Goal: Book appointment/travel/reservation

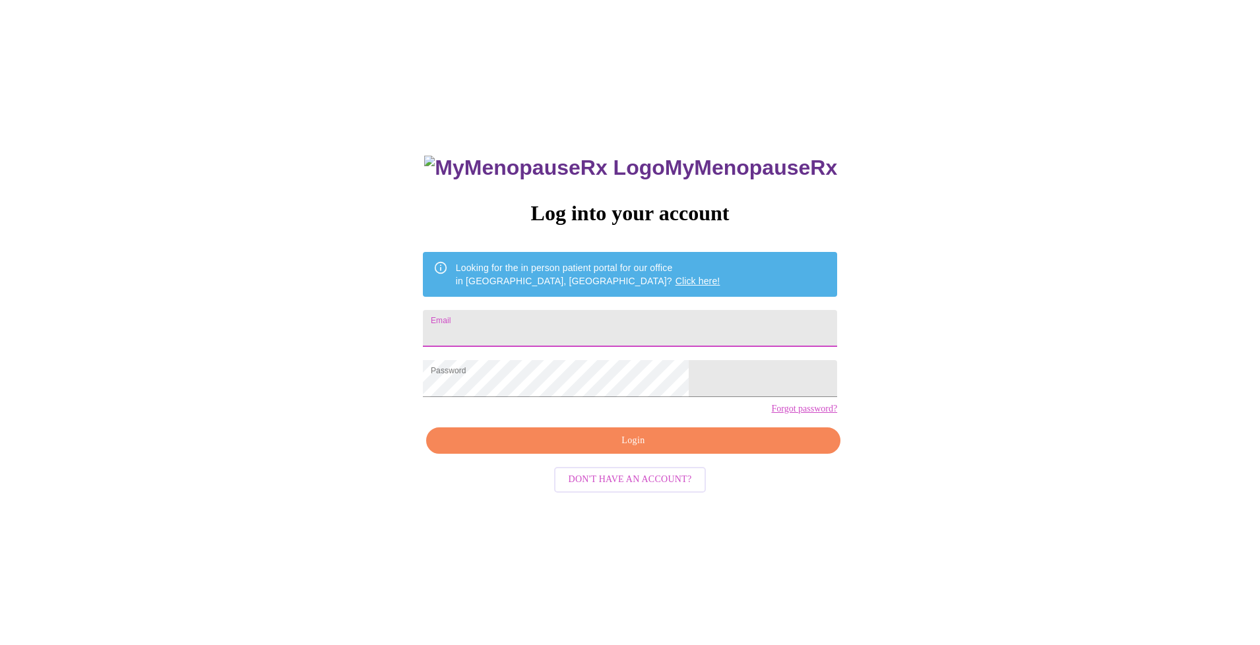
click at [589, 324] on input "Email" at bounding box center [630, 328] width 414 height 37
click at [576, 335] on input "nsmith2002@sbcglobl.net" at bounding box center [630, 328] width 414 height 37
drag, startPoint x: 637, startPoint y: 332, endPoint x: 460, endPoint y: 310, distance: 177.5
click at [460, 310] on div "MyMenopauseRx Log into your account Looking for the in person patient portal fo…" at bounding box center [629, 392] width 1249 height 774
type input "lynnette3@sbcglobal.net"
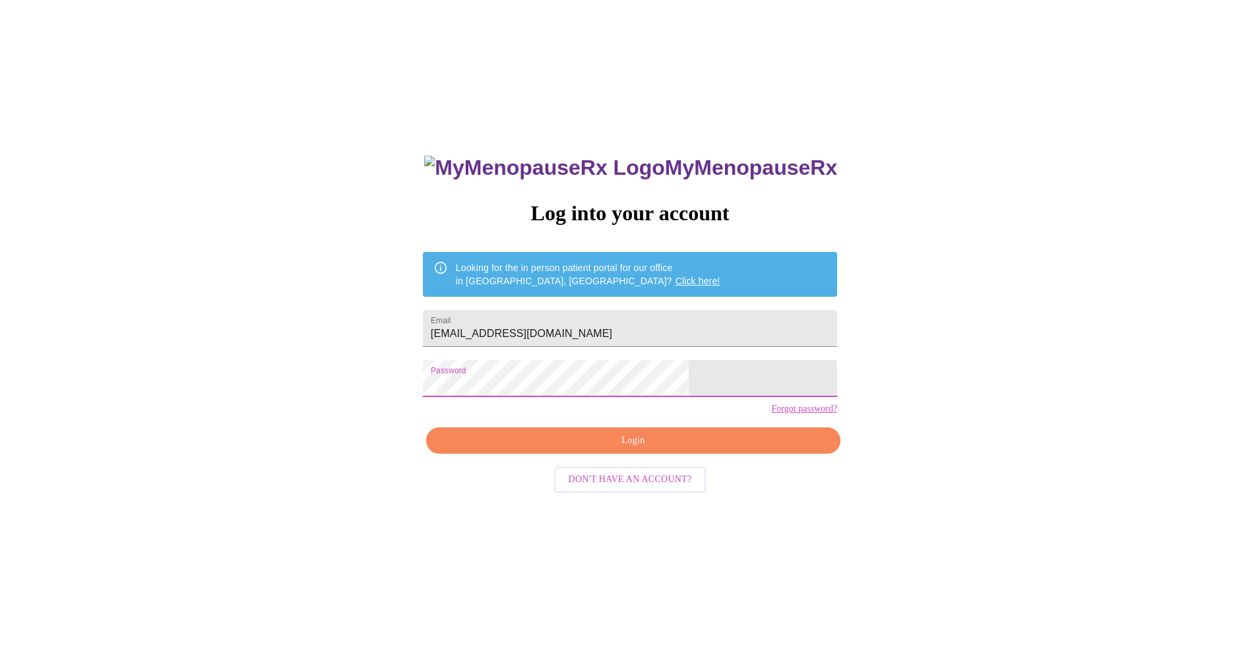
click at [499, 439] on div "MyMenopauseRx Log into your account Looking for the in person patient portal fo…" at bounding box center [630, 457] width 441 height 645
click at [635, 449] on span "Login" at bounding box center [633, 441] width 384 height 16
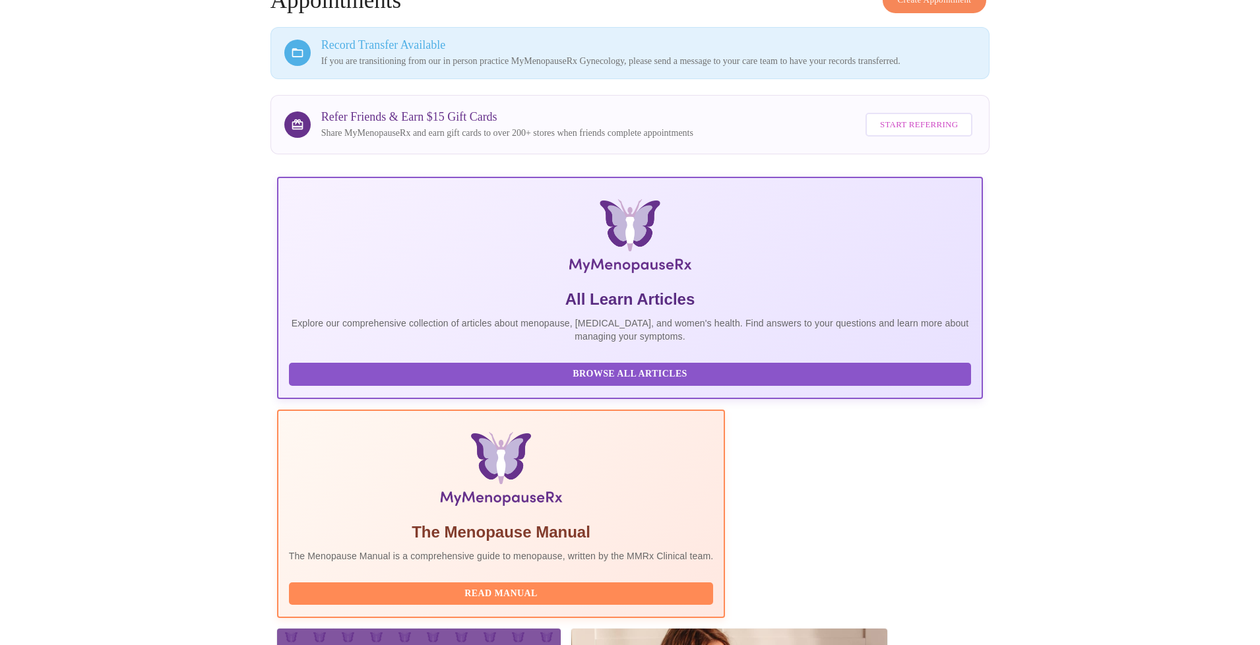
scroll to position [69, 0]
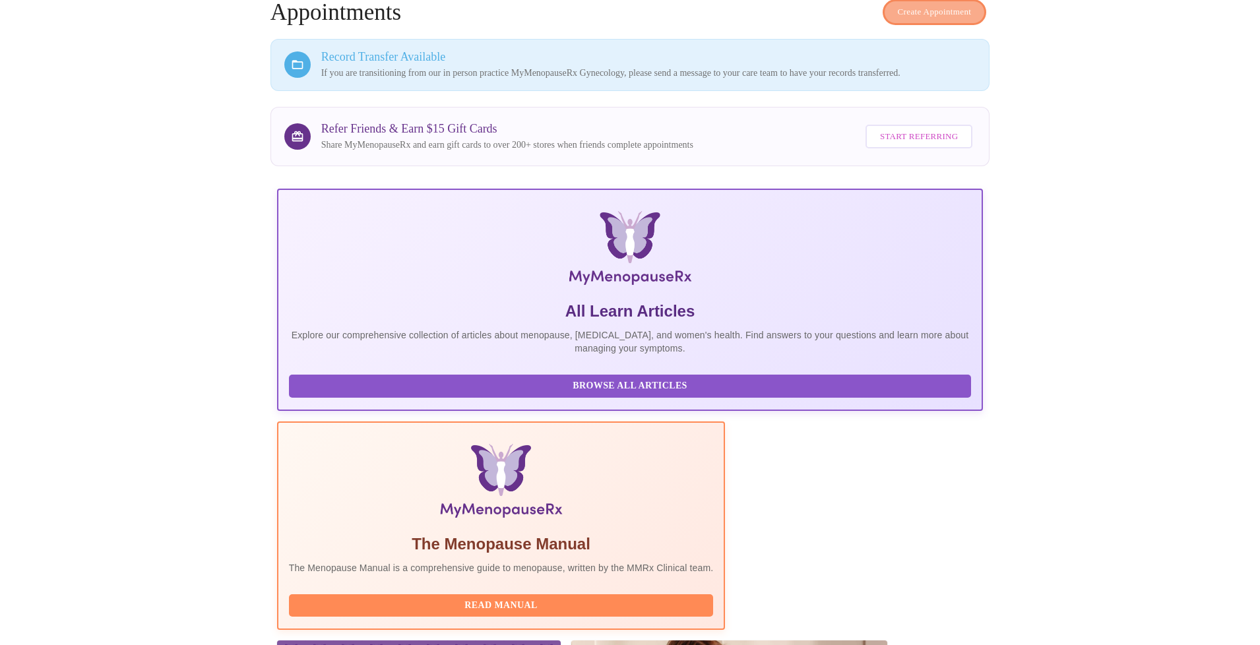
click at [901, 11] on span "Create Appointment" at bounding box center [935, 12] width 74 height 15
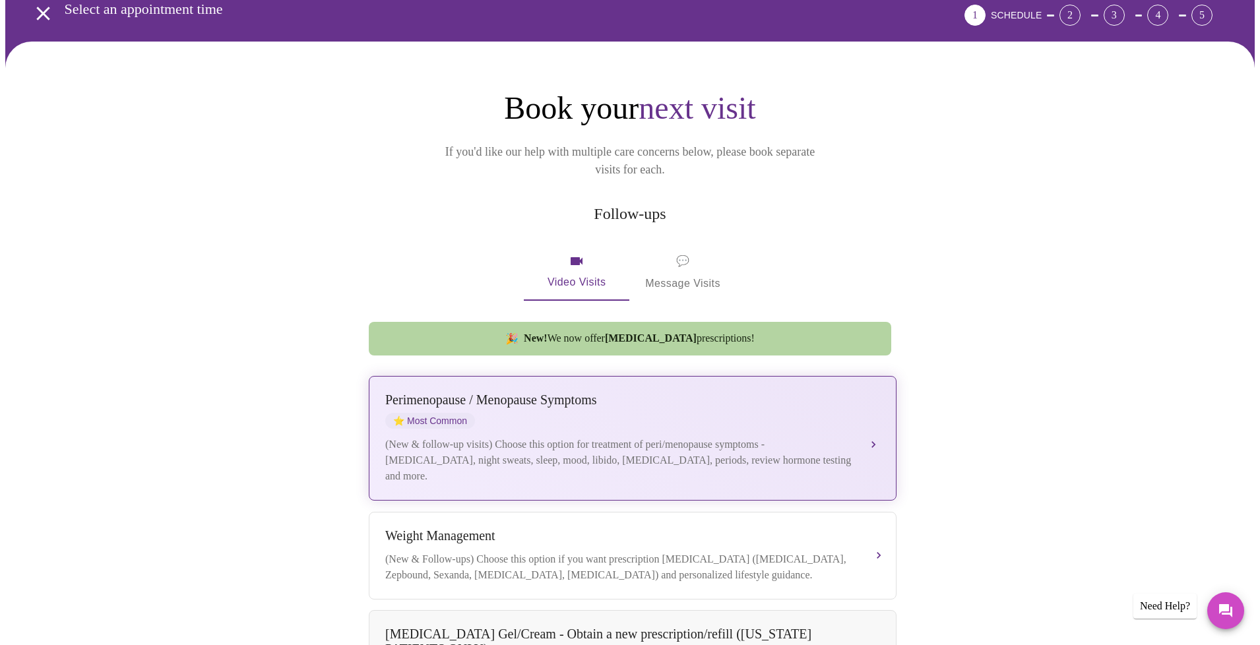
scroll to position [67, 0]
click at [853, 436] on div "(New & follow-up visits) Choose this option for treatment of peri/menopause sym…" at bounding box center [619, 459] width 468 height 47
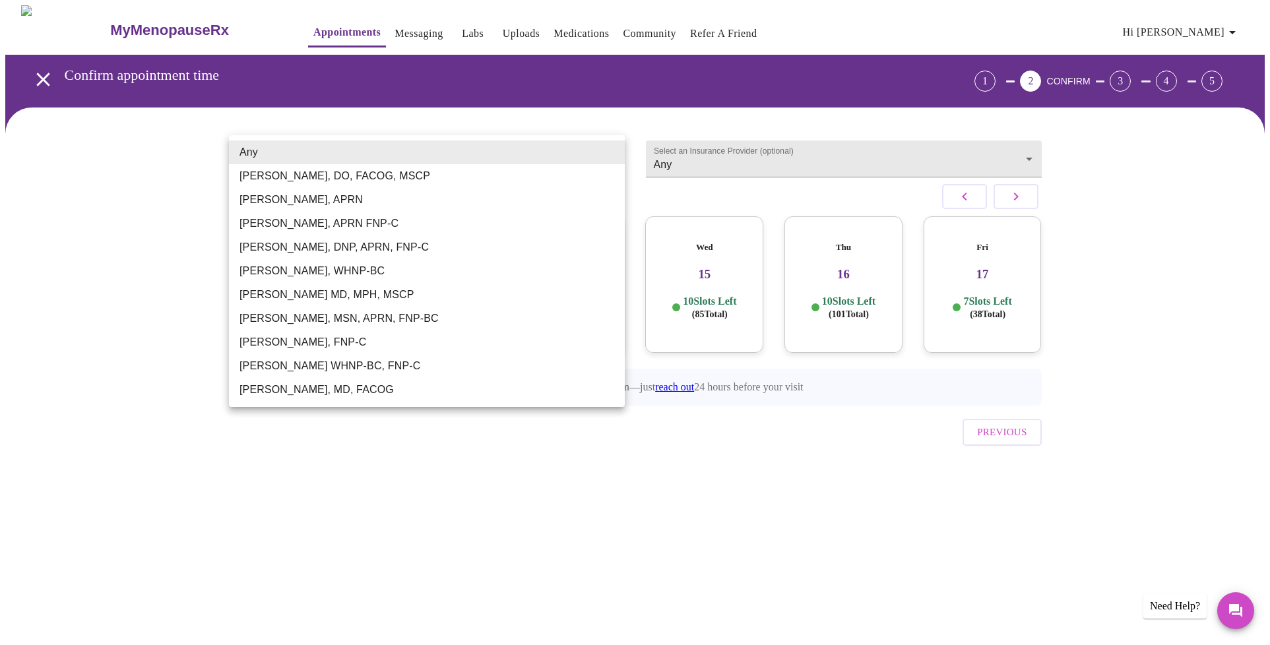
click at [570, 157] on body "MyMenopauseRx Appointments Messaging Labs Uploads Medications Community Refer a…" at bounding box center [634, 258] width 1259 height 507
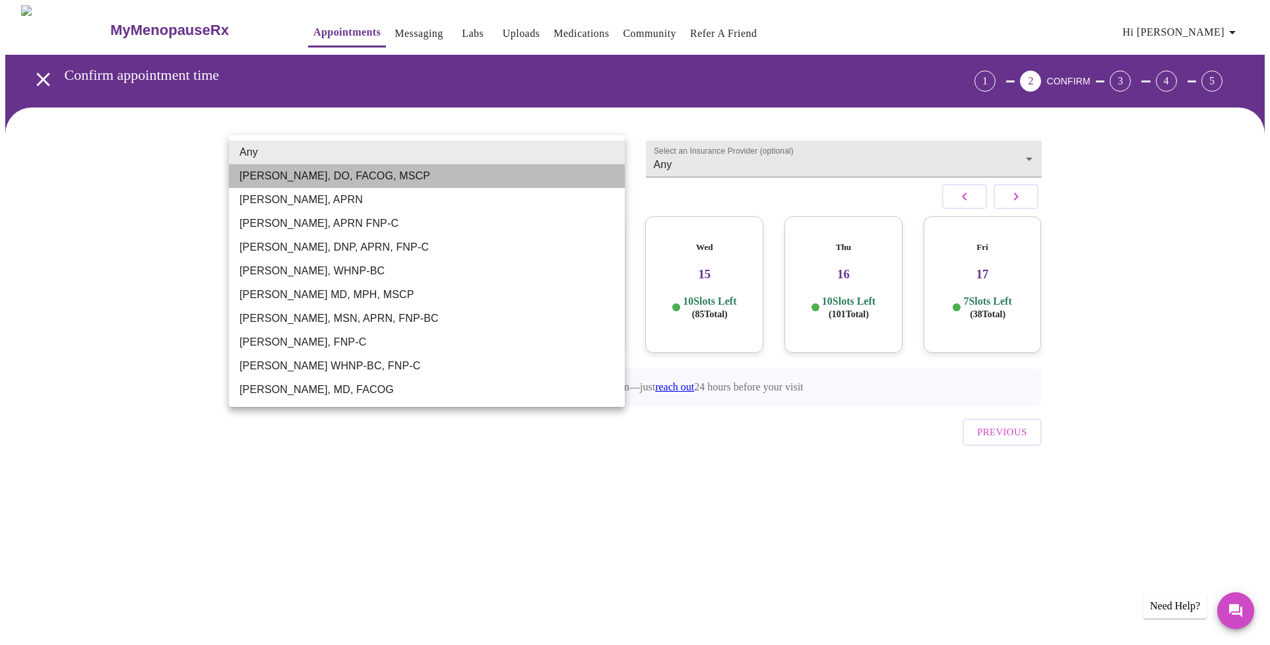
click at [427, 175] on li "Barbra S Hanna, DO, FACOG, MSCP" at bounding box center [427, 176] width 396 height 24
type input "Barbra S Hanna, DO, FACOG, MSCP"
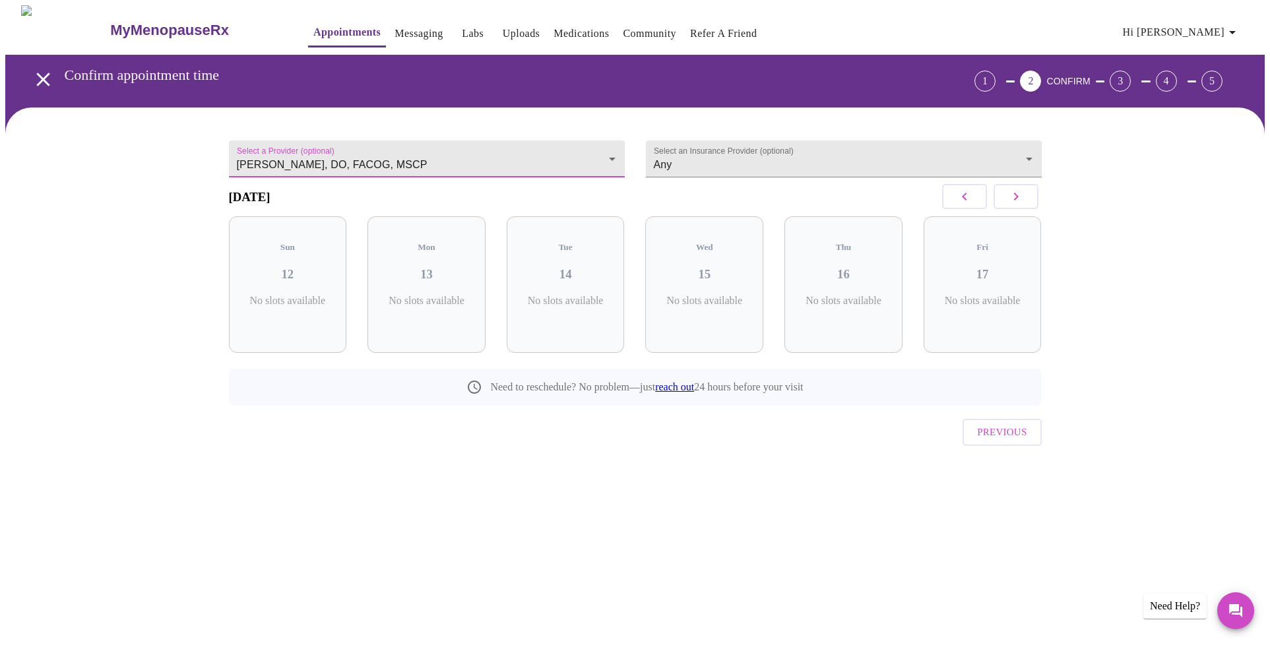
click at [1007, 424] on span "Previous" at bounding box center [1001, 432] width 49 height 17
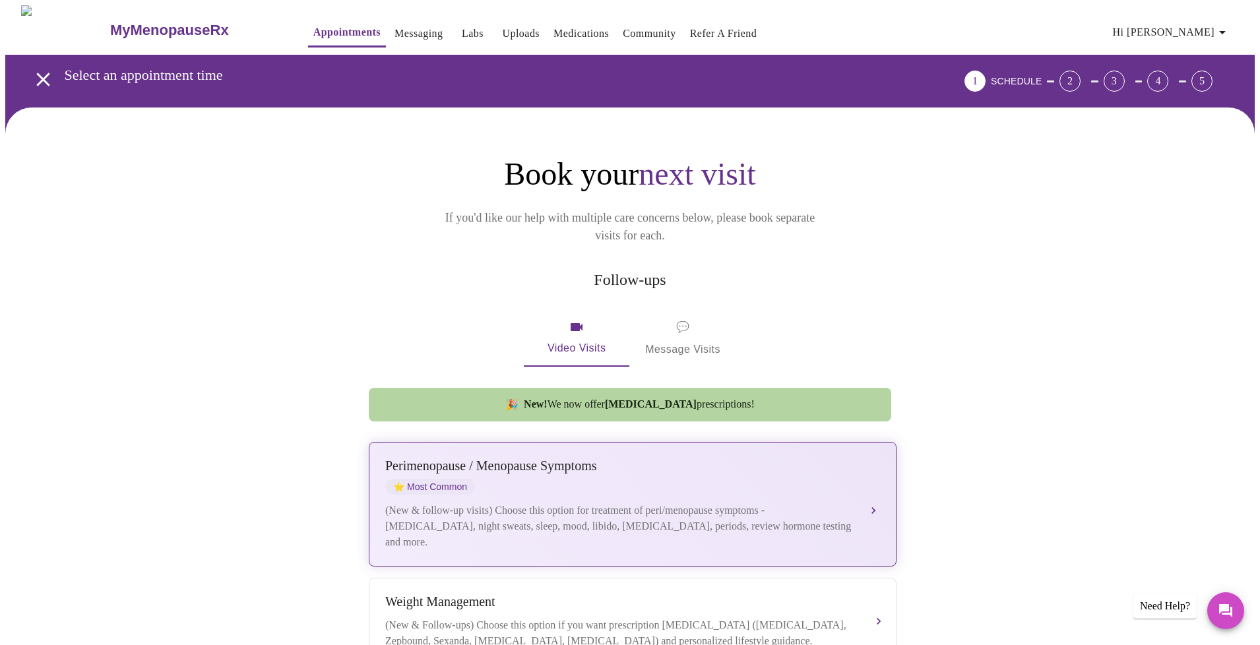
click at [757, 464] on div "Perimenopause / Menopause Symptoms ⭐ Most Common" at bounding box center [619, 476] width 468 height 36
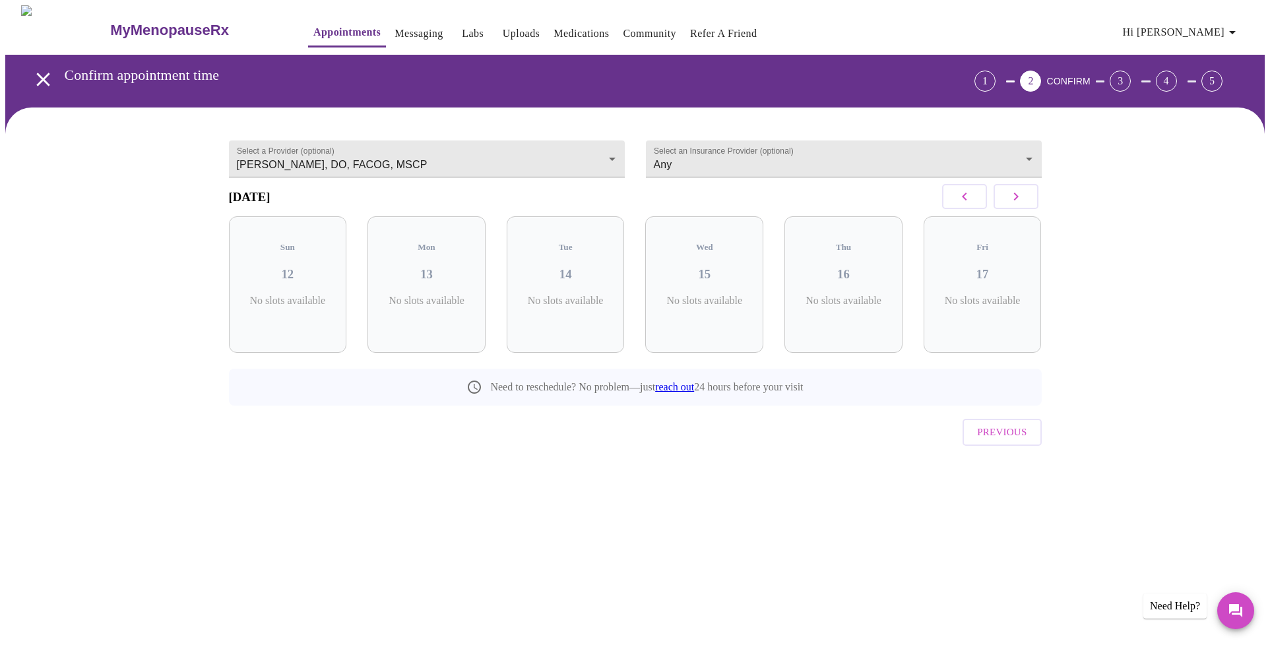
click at [1005, 197] on button "button" at bounding box center [1016, 196] width 45 height 25
click at [972, 201] on button "button" at bounding box center [964, 196] width 45 height 25
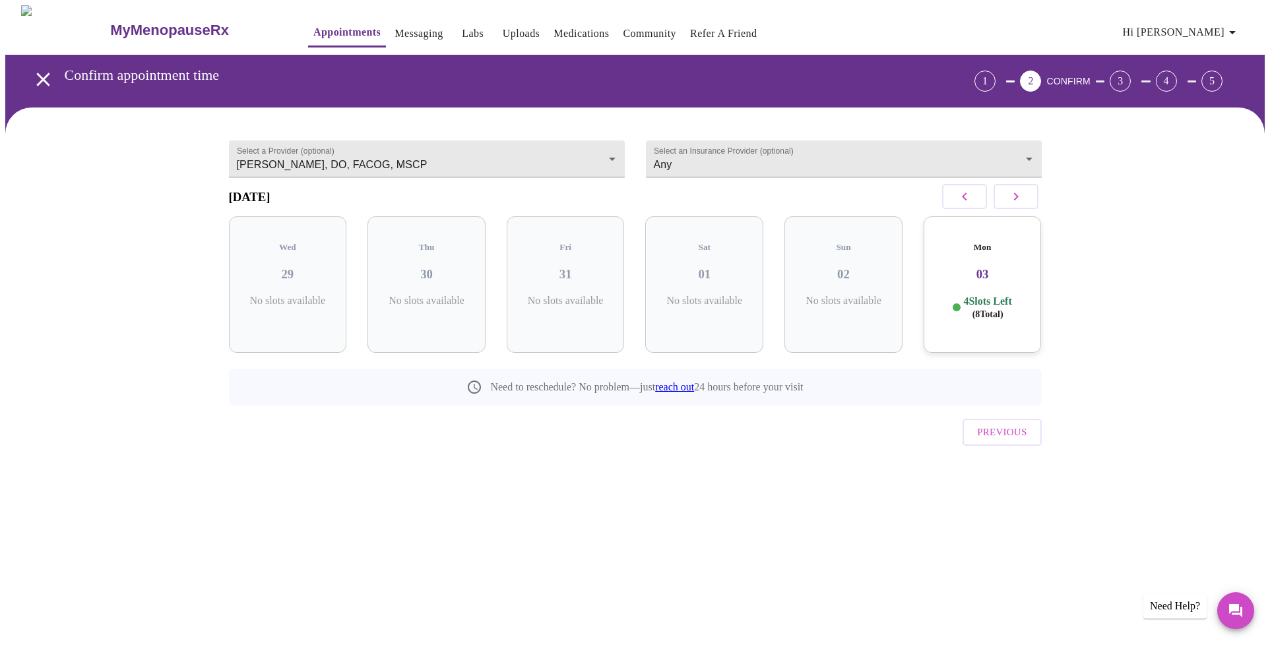
click at [995, 284] on div "Mon 03 4 Slots Left ( 8 Total)" at bounding box center [983, 284] width 118 height 137
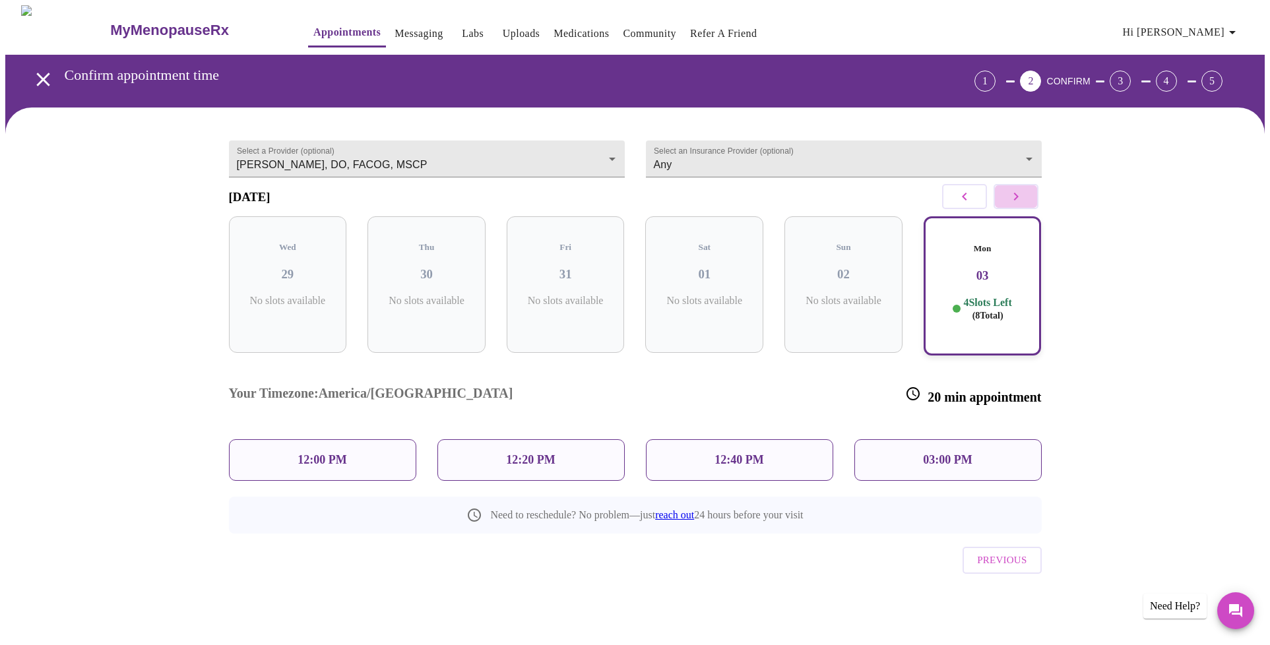
click at [1028, 201] on button "button" at bounding box center [1016, 196] width 45 height 25
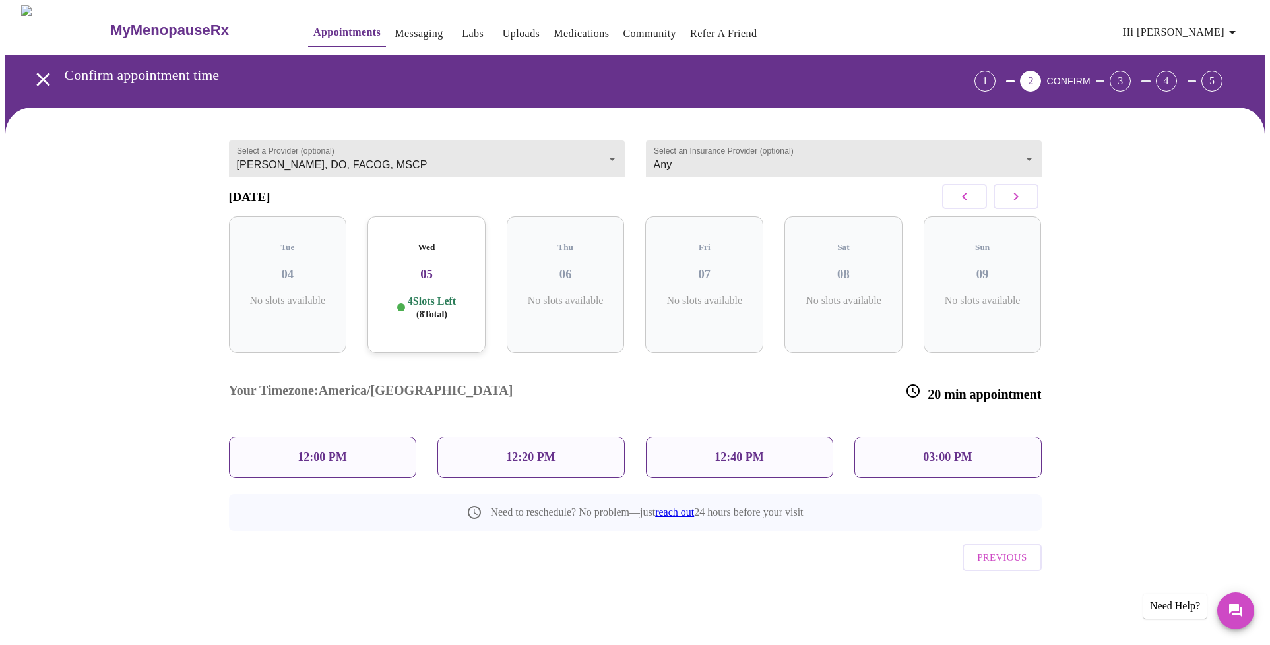
click at [444, 299] on p "4 Slots Left ( 8 Total)" at bounding box center [432, 308] width 48 height 26
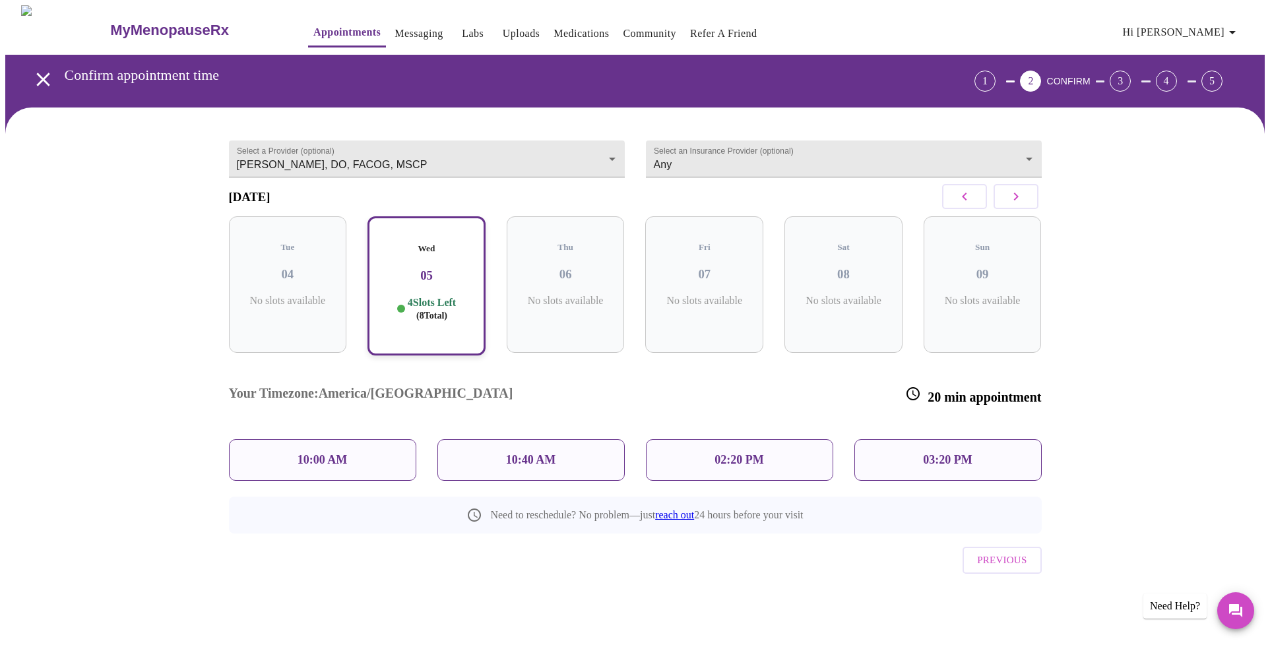
click at [968, 453] on p "03:20 PM" at bounding box center [947, 460] width 49 height 14
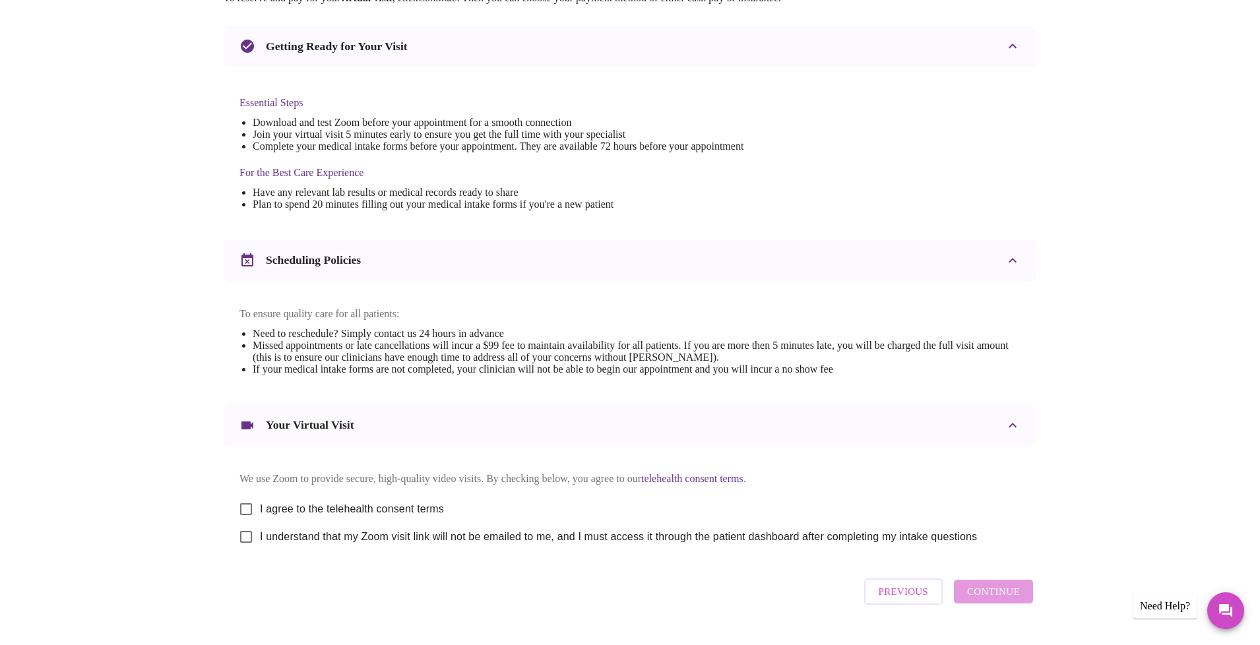
scroll to position [270, 0]
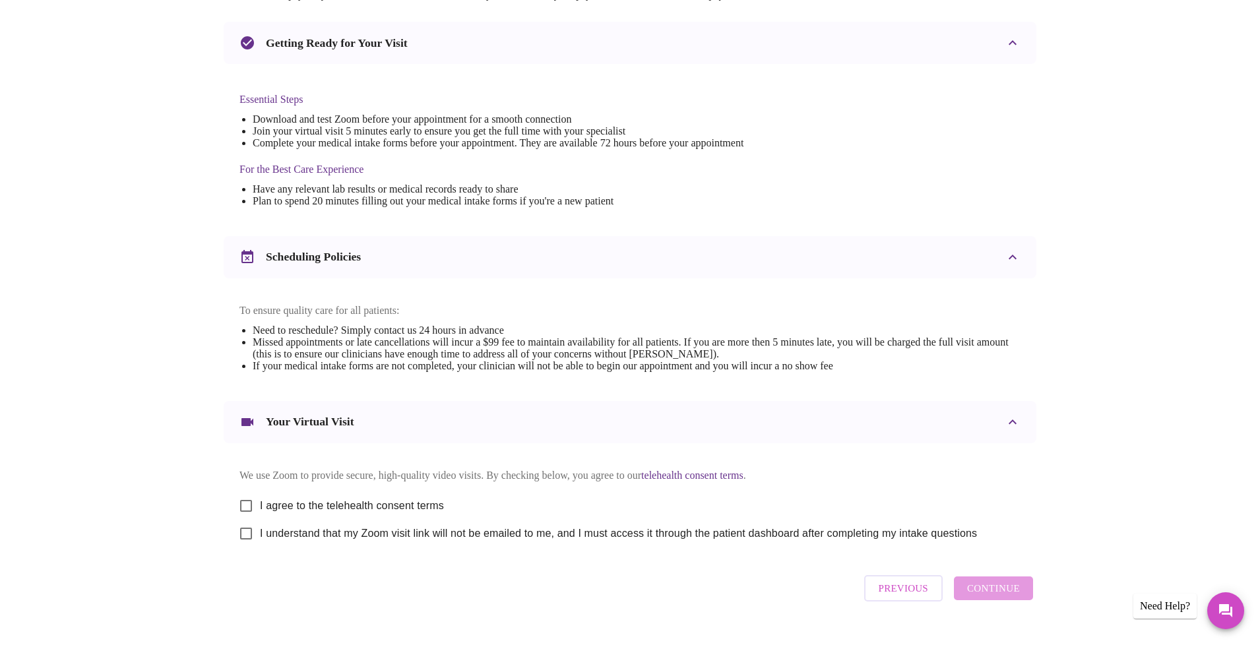
click at [250, 517] on input "I agree to the telehealth consent terms" at bounding box center [246, 506] width 28 height 28
checkbox input "true"
click at [243, 545] on input "I understand that my Zoom visit link will not be emailed to me, and I must acce…" at bounding box center [246, 534] width 28 height 28
checkbox input "true"
click at [998, 597] on span "Continue" at bounding box center [993, 588] width 53 height 17
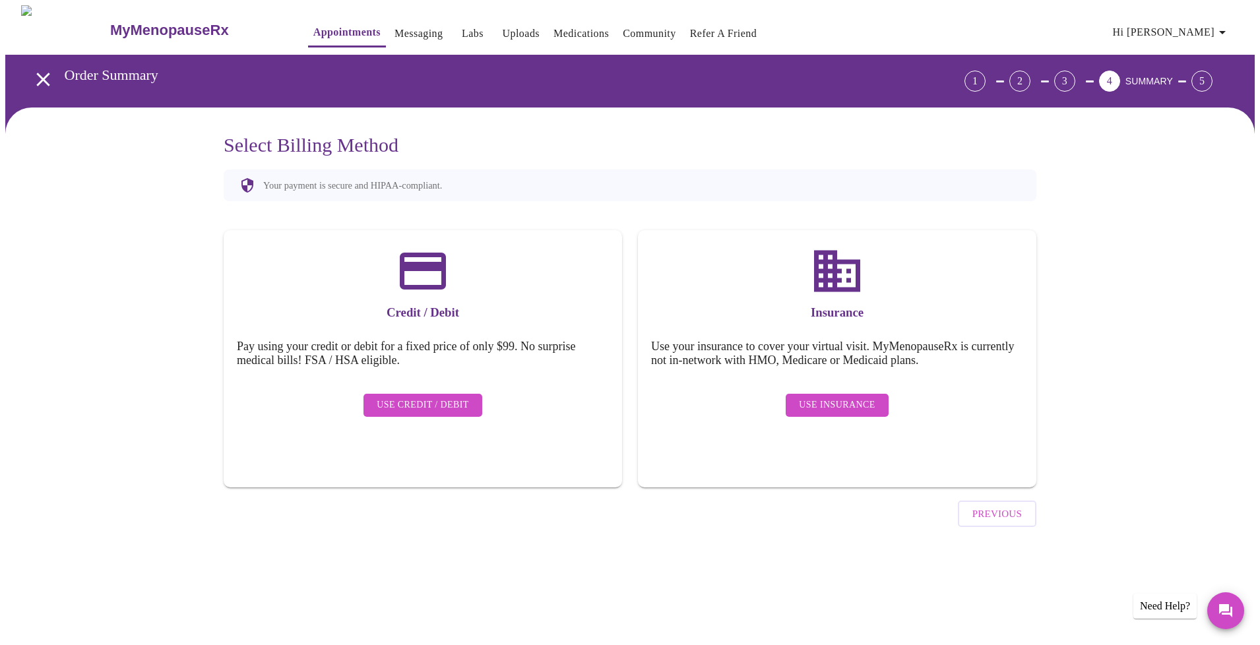
scroll to position [0, 0]
click at [315, 29] on link "Appointments" at bounding box center [346, 32] width 67 height 18
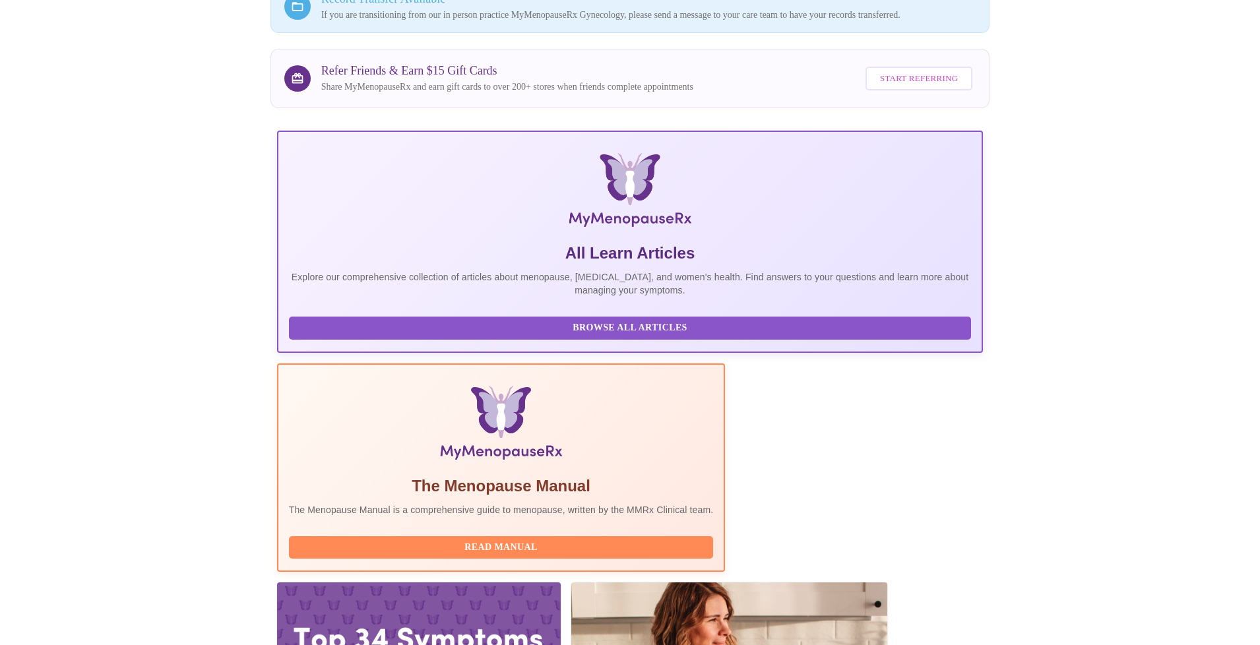
scroll to position [158, 0]
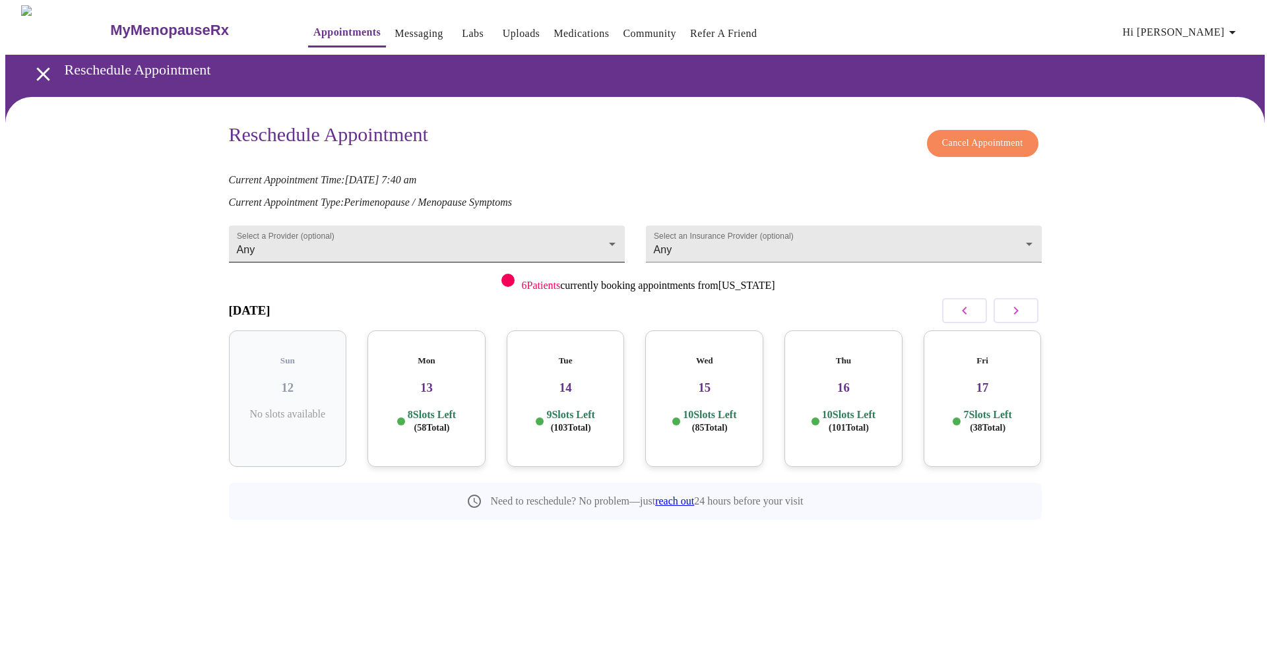
click at [613, 228] on body "MyMenopauseRx Appointments Messaging Labs Uploads Medications Community Refer a…" at bounding box center [634, 292] width 1259 height 574
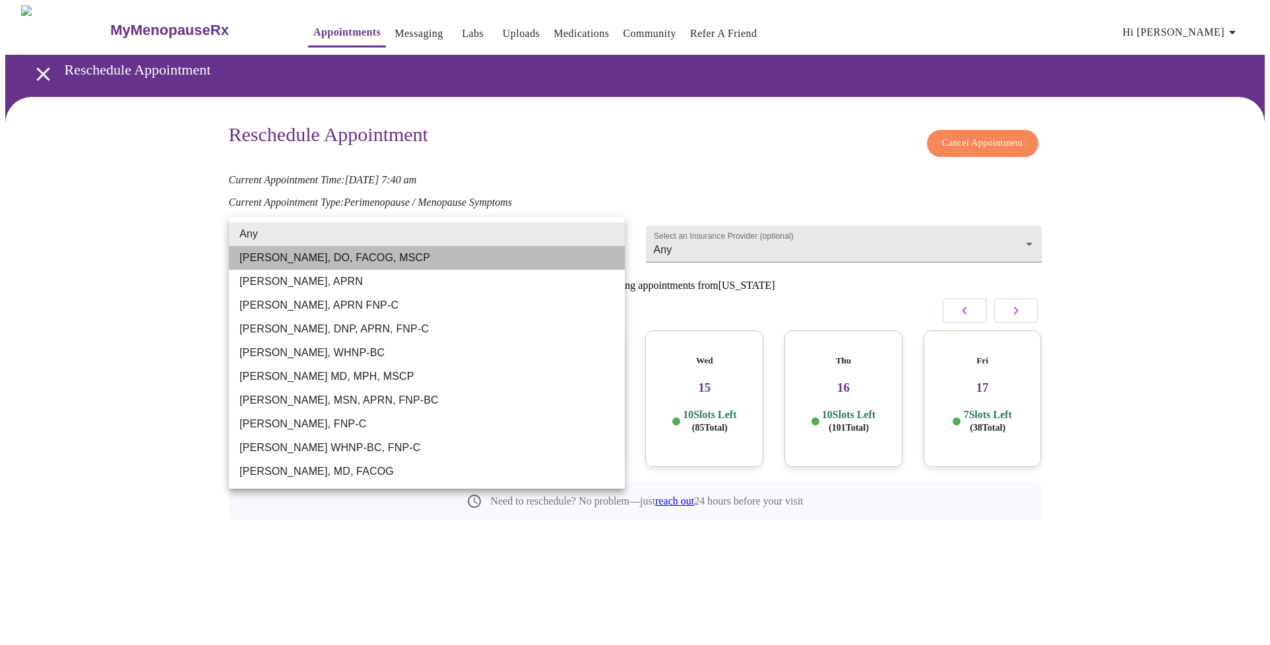
click at [338, 266] on li "[PERSON_NAME], DO, FACOG, MSCP" at bounding box center [427, 258] width 396 height 24
type input "[PERSON_NAME], DO, FACOG, MSCP"
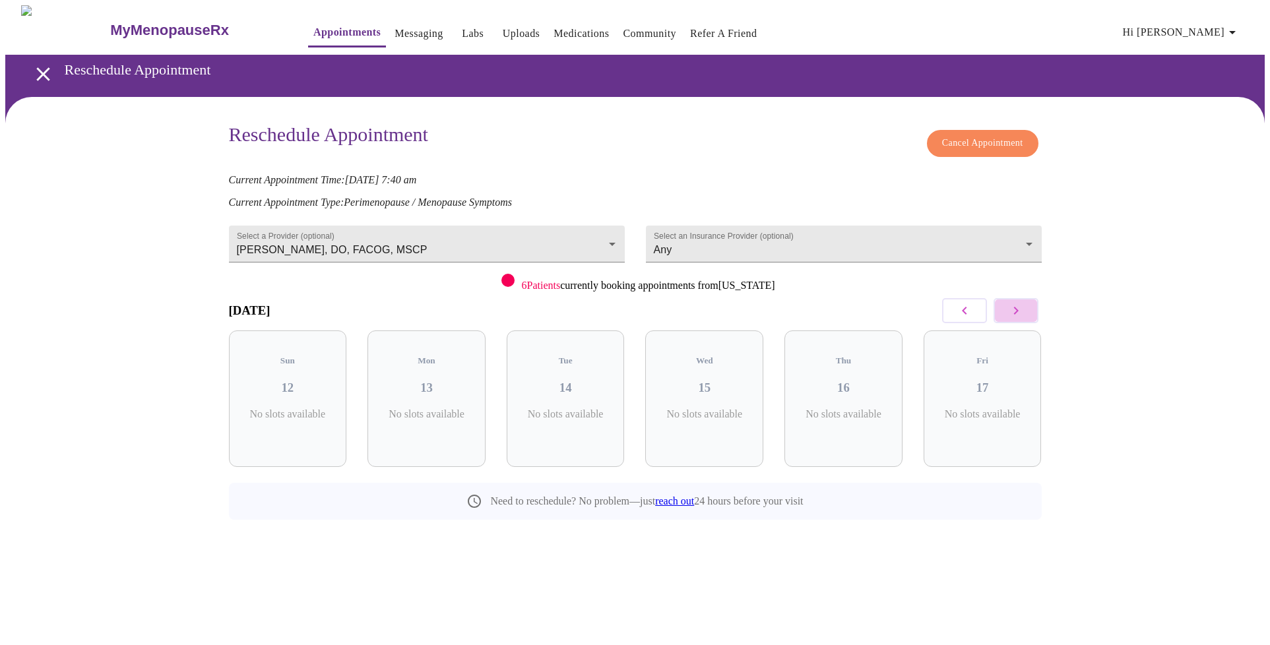
click at [1013, 305] on icon "button" at bounding box center [1016, 311] width 16 height 16
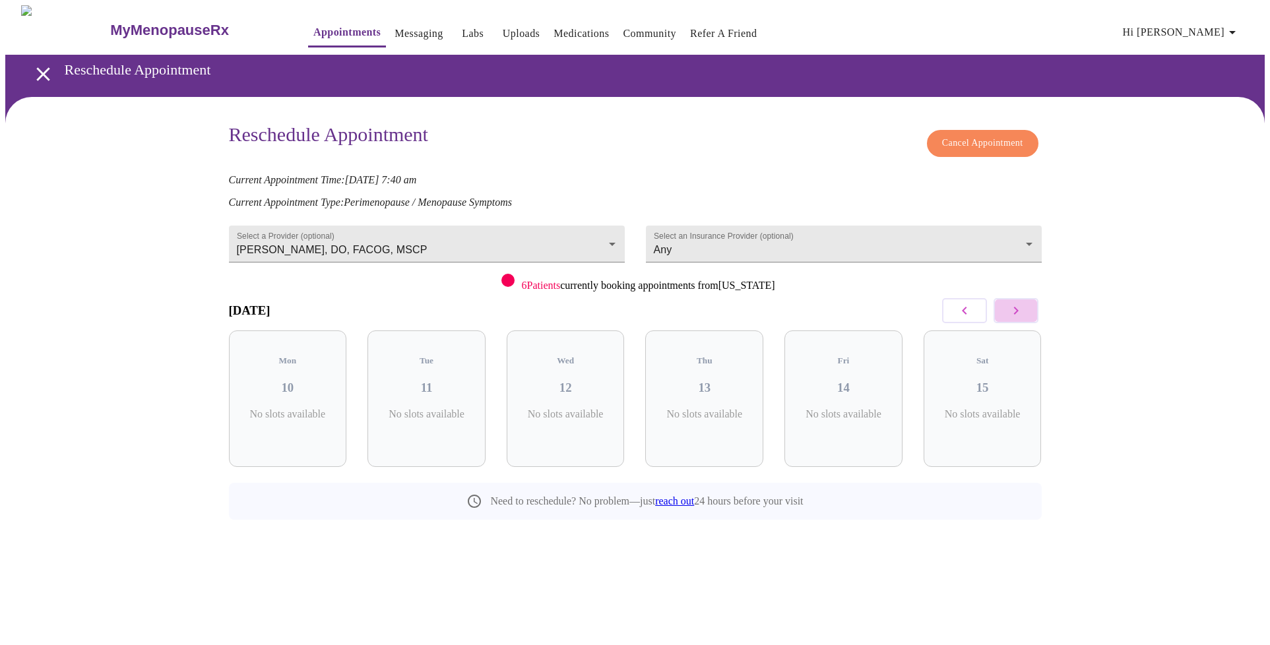
click at [1013, 305] on icon "button" at bounding box center [1016, 311] width 16 height 16
click at [966, 305] on icon "button" at bounding box center [965, 311] width 16 height 16
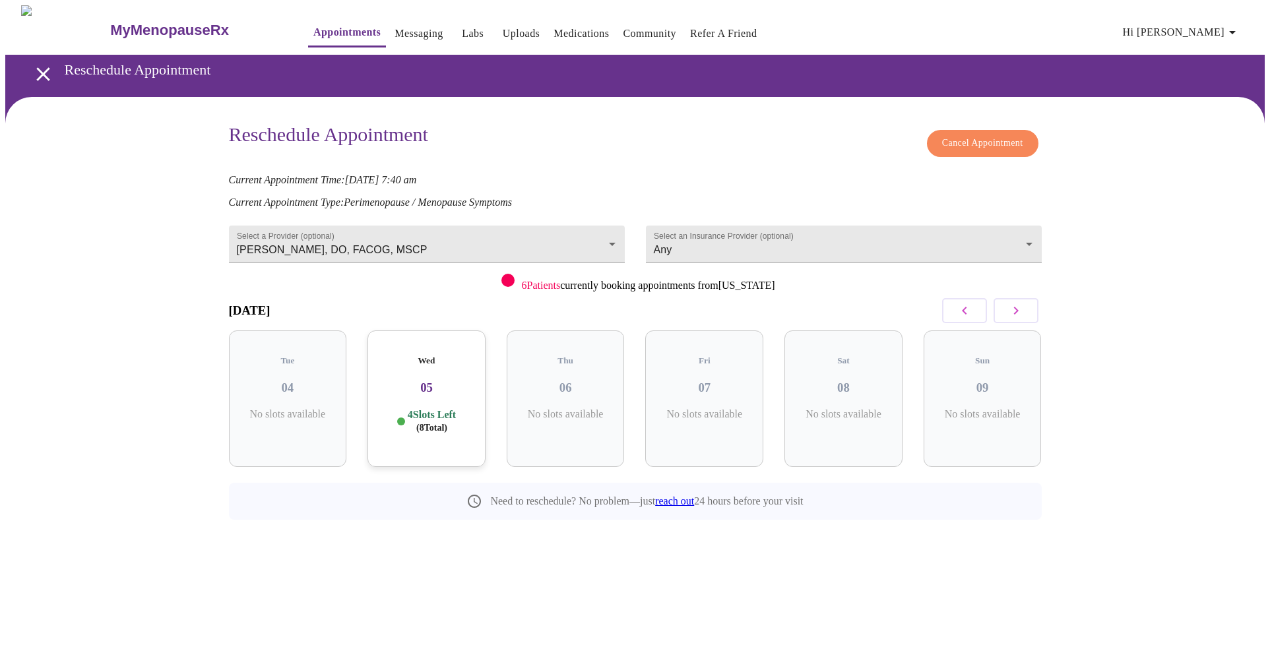
click at [422, 423] on span "( 8 Total)" at bounding box center [431, 428] width 31 height 10
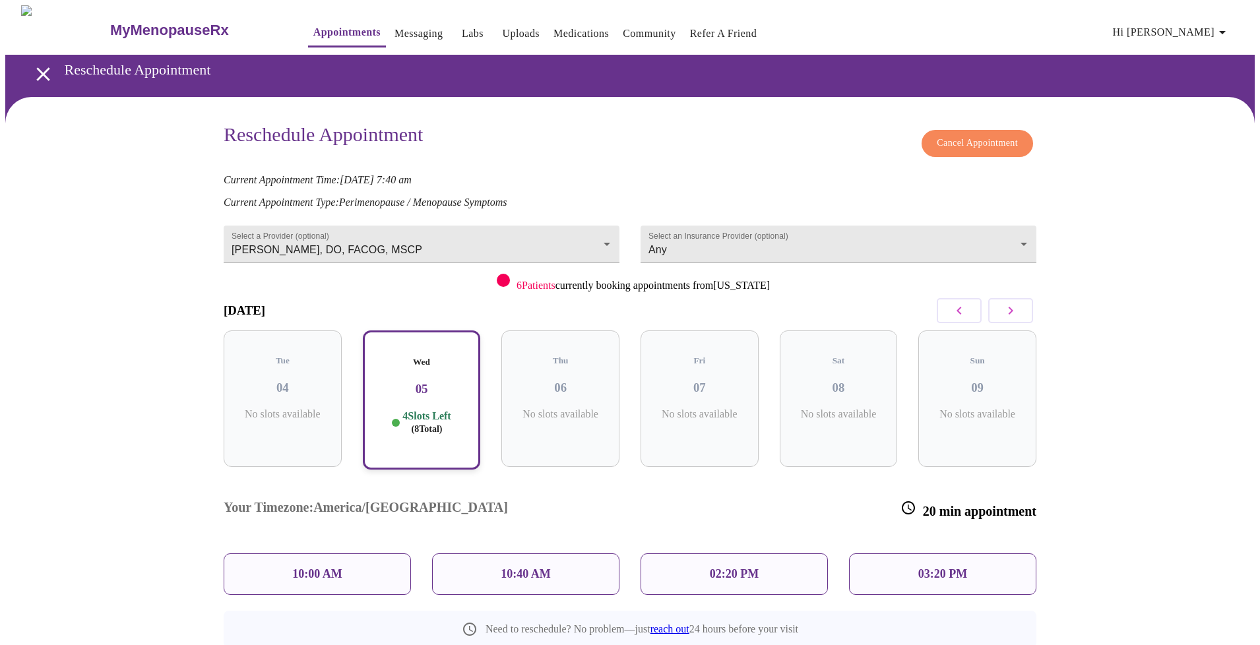
click at [938, 567] on p "03:20 PM" at bounding box center [942, 574] width 49 height 14
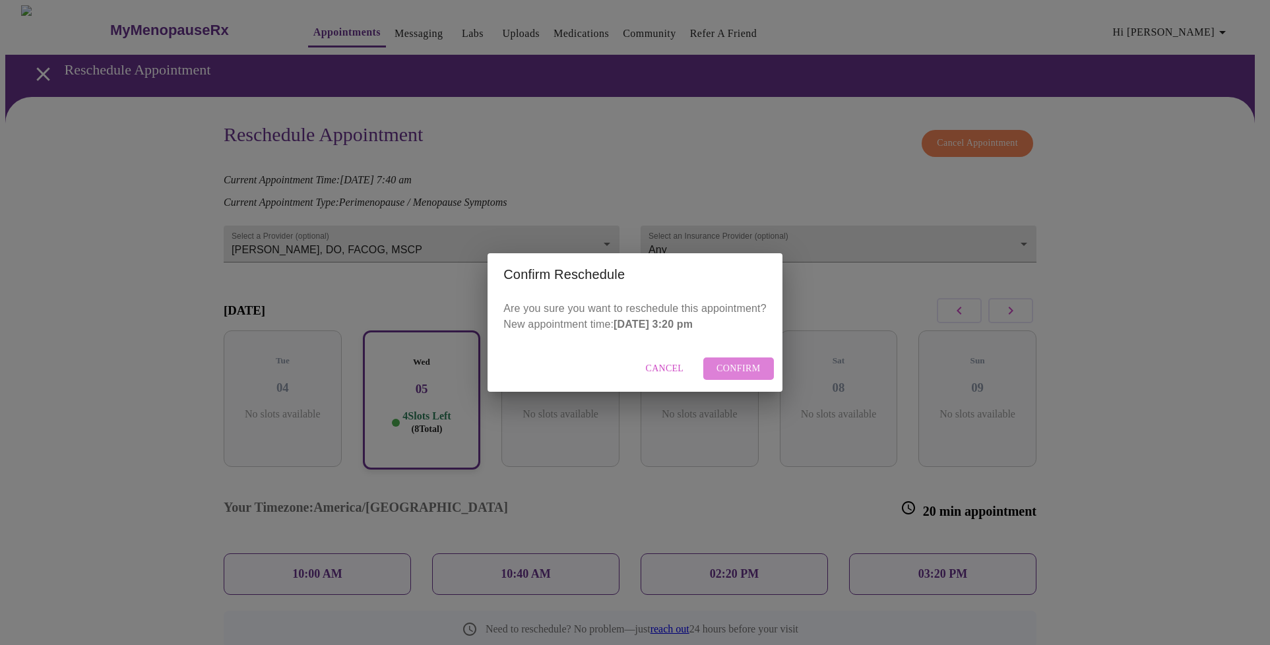
click at [745, 363] on span "Confirm" at bounding box center [738, 369] width 44 height 16
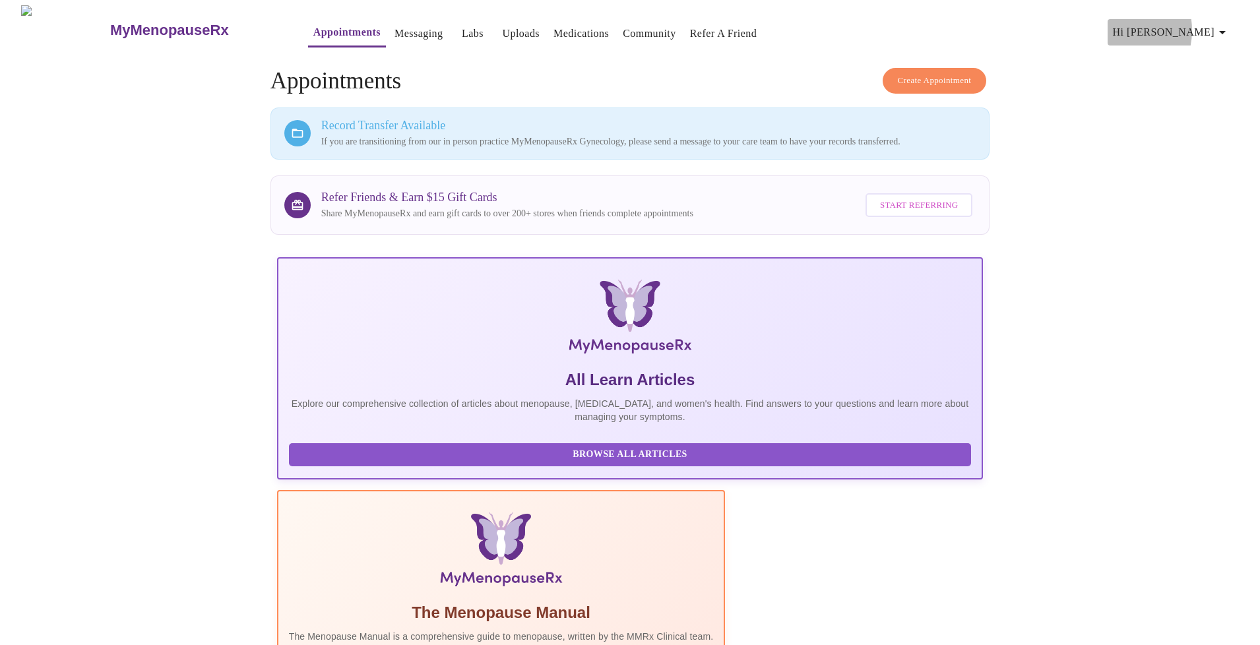
click at [1164, 25] on span "Hi [PERSON_NAME]" at bounding box center [1171, 32] width 117 height 18
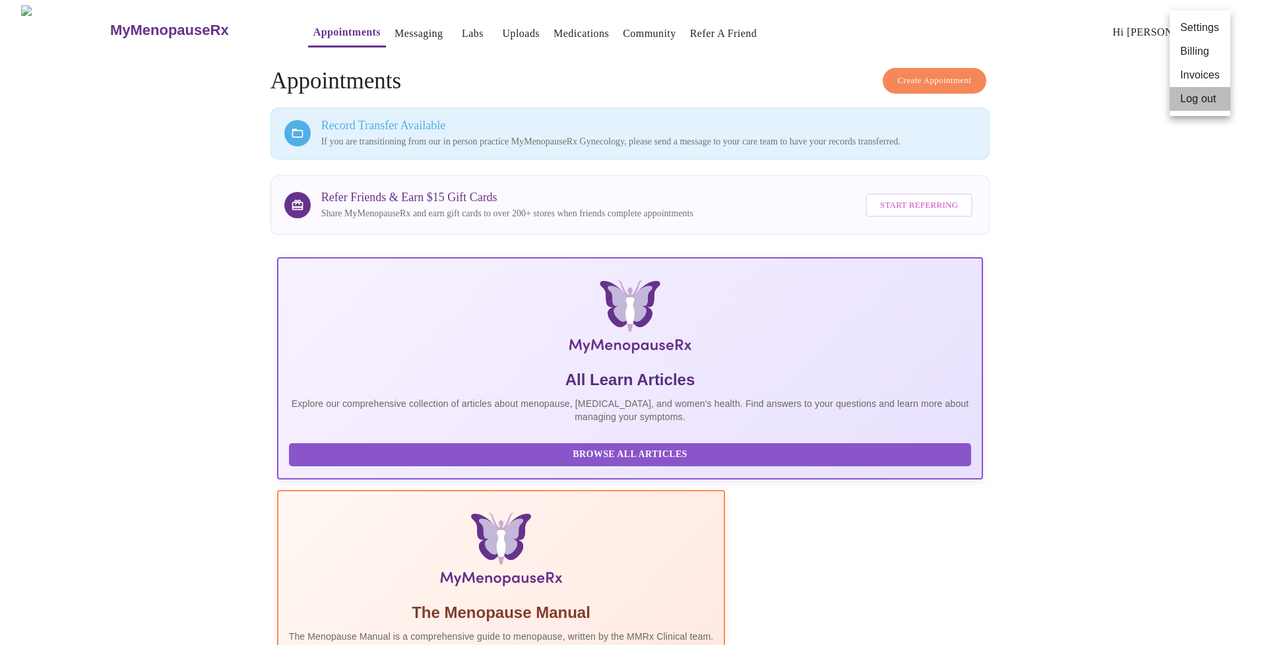
click at [1185, 96] on li "Log out" at bounding box center [1200, 99] width 61 height 24
